Goal: Task Accomplishment & Management: Use online tool/utility

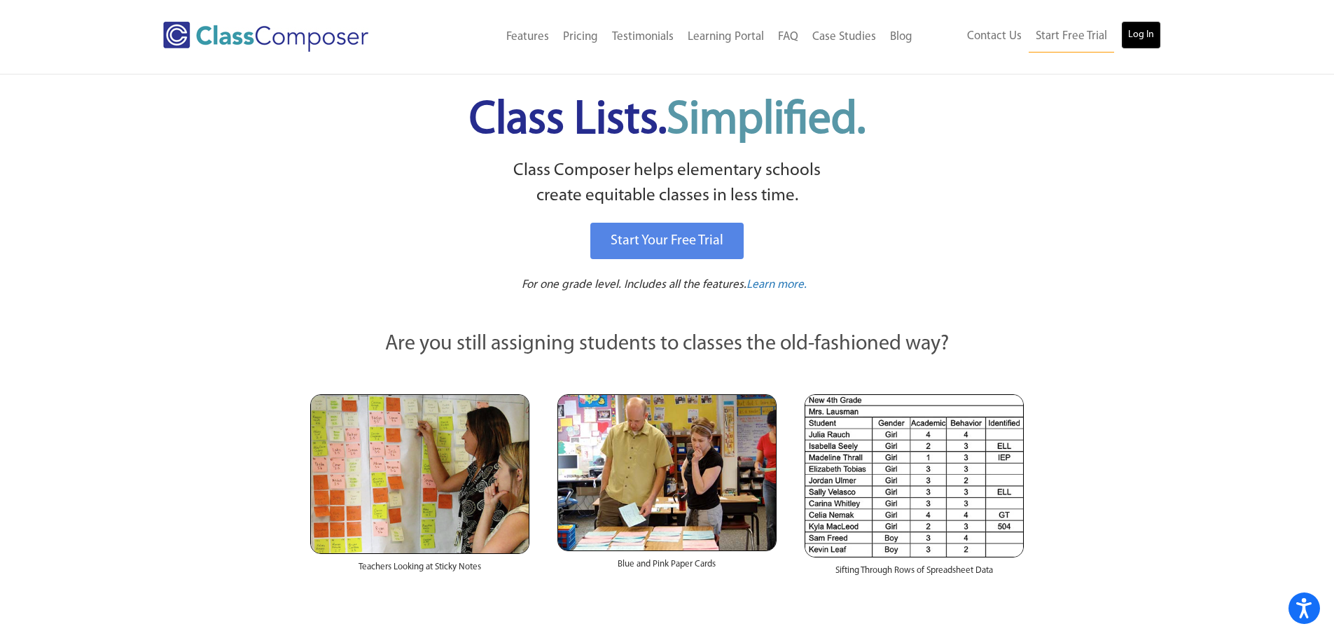
click at [1123, 36] on link "Log In" at bounding box center [1141, 35] width 40 height 28
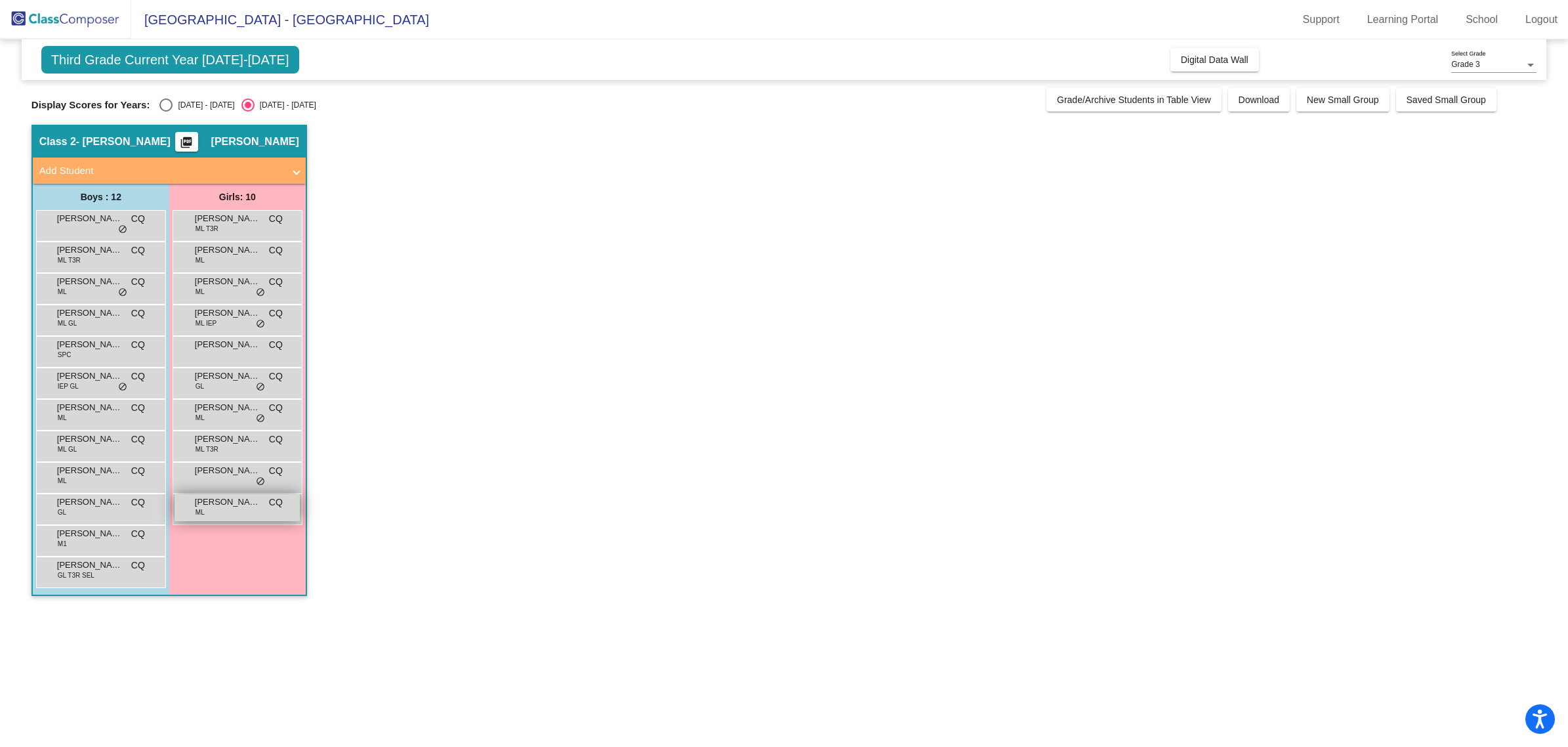
click at [240, 511] on div "Yaraina Ramirez Ramirez ML CQ lock do_not_disturb_alt" at bounding box center [237, 507] width 126 height 27
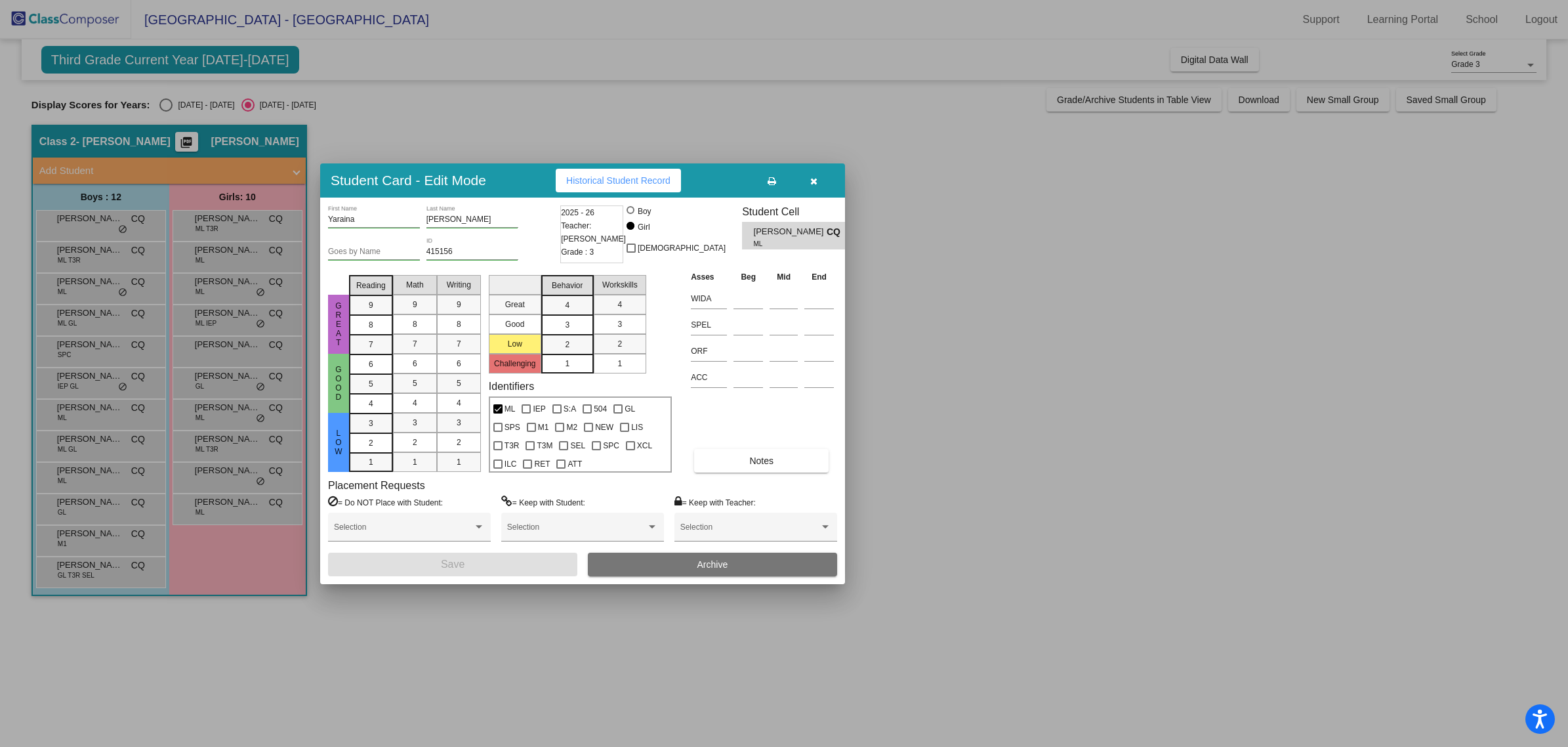
click at [597, 179] on span "Historical Student Record" at bounding box center [617, 180] width 104 height 10
click at [170, 460] on div at bounding box center [784, 373] width 1568 height 747
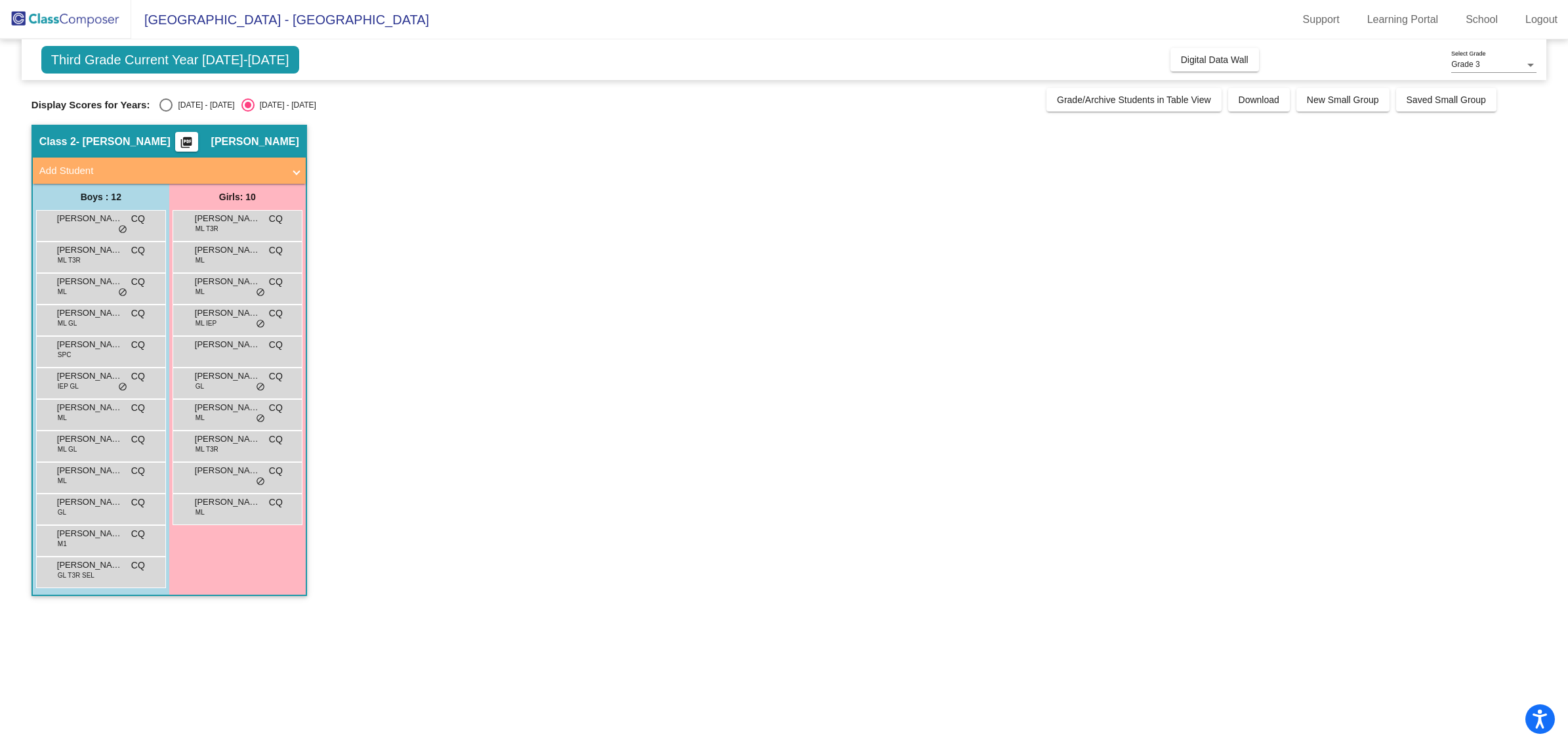
drag, startPoint x: 614, startPoint y: 328, endPoint x: 588, endPoint y: 391, distance: 68.2
